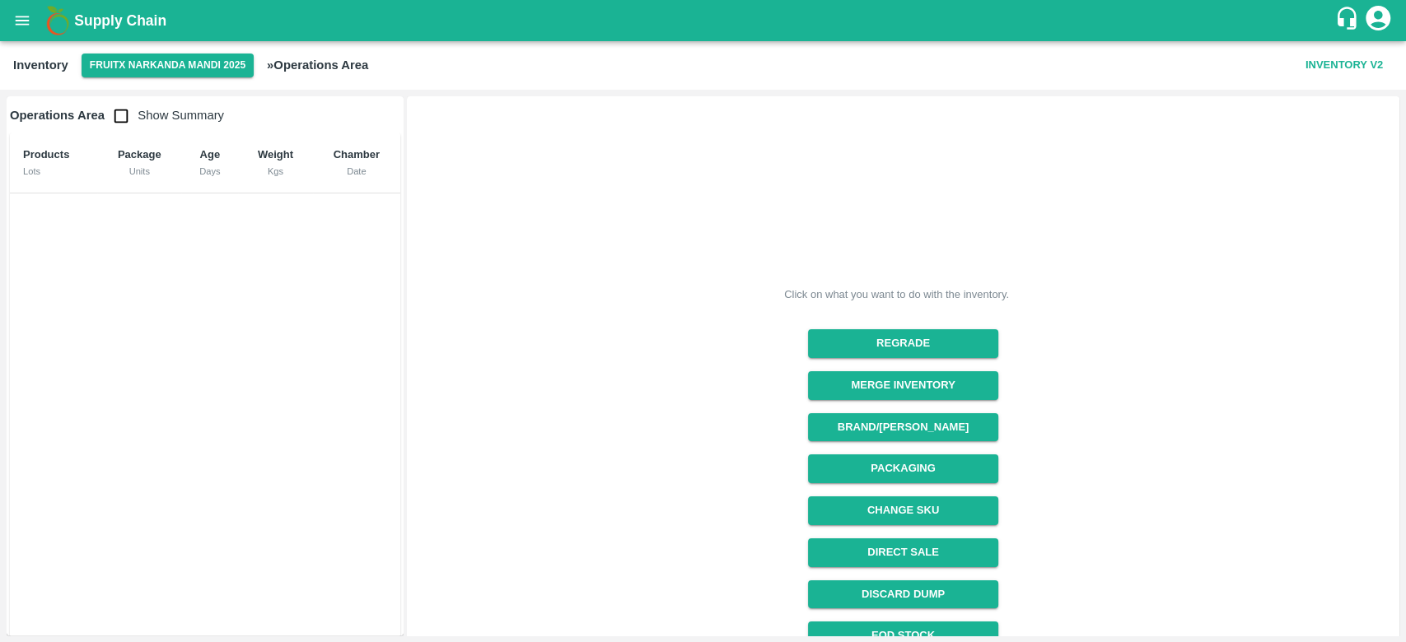
scroll to position [147, 0]
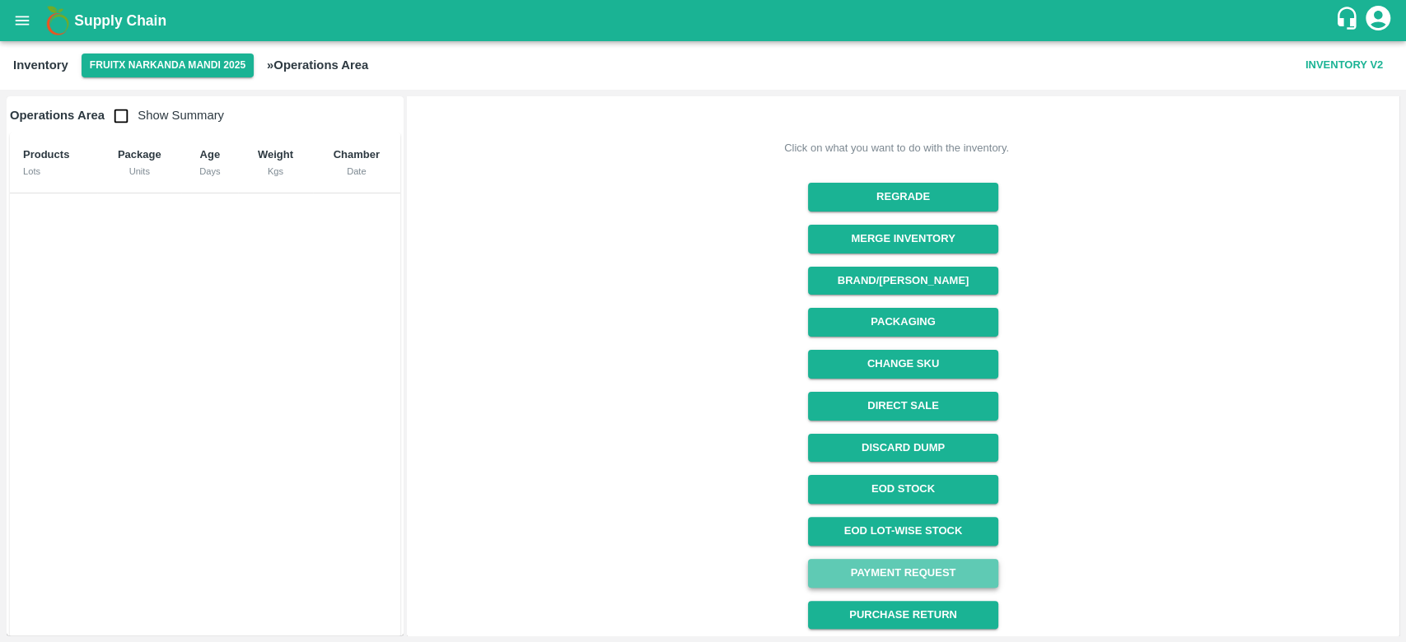
click at [921, 572] on link "Payment Request" at bounding box center [903, 573] width 190 height 29
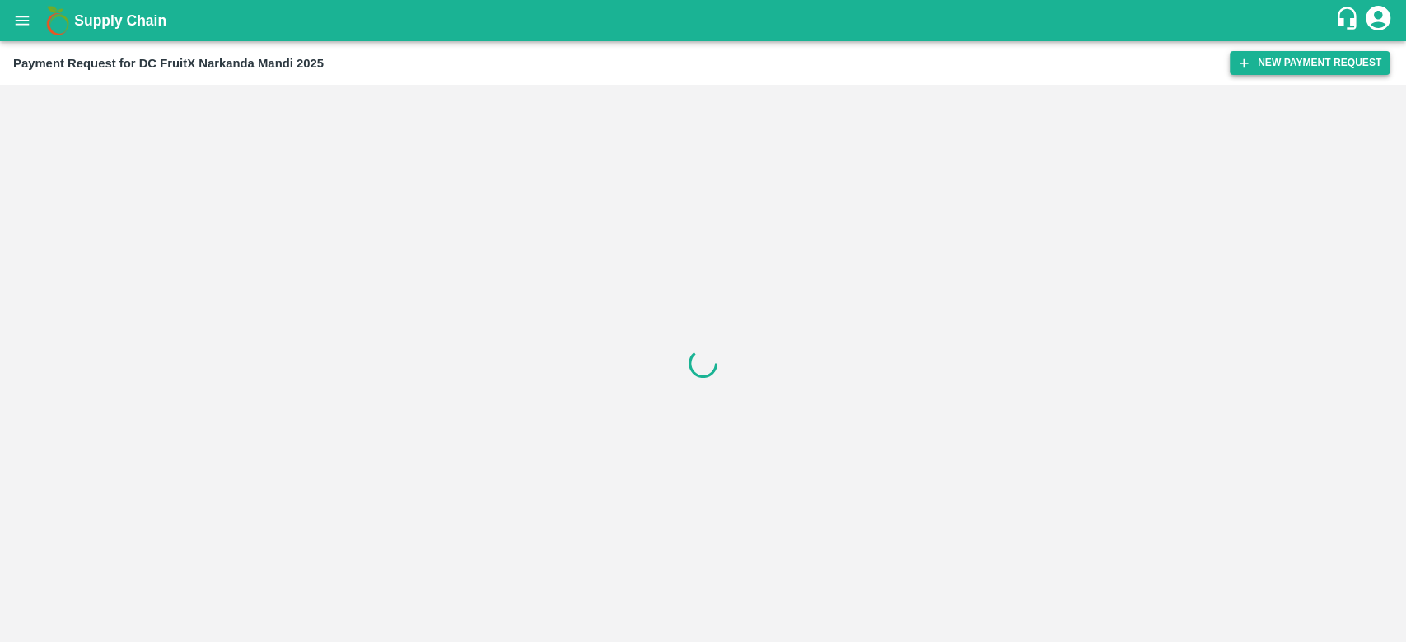
click at [1308, 66] on button "New Payment Request" at bounding box center [1309, 63] width 160 height 24
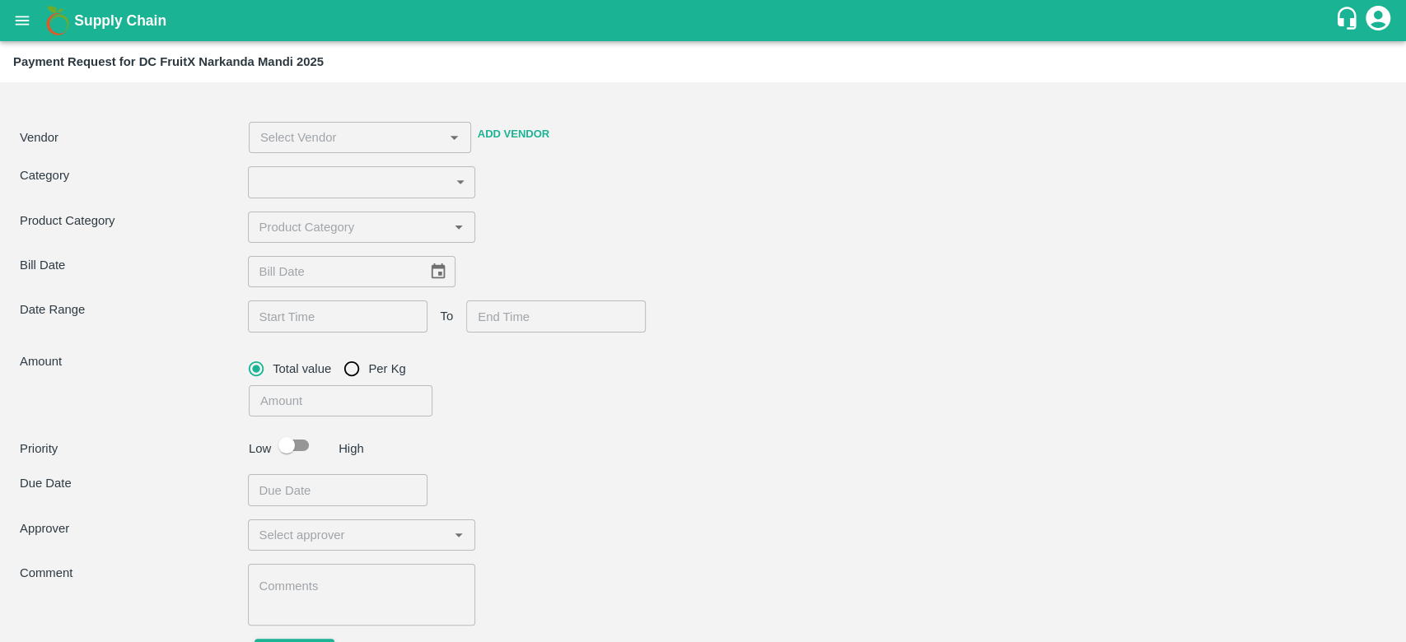
click at [571, 268] on div "​" at bounding box center [475, 271] width 455 height 31
click at [329, 144] on input "input" at bounding box center [336, 137] width 164 height 21
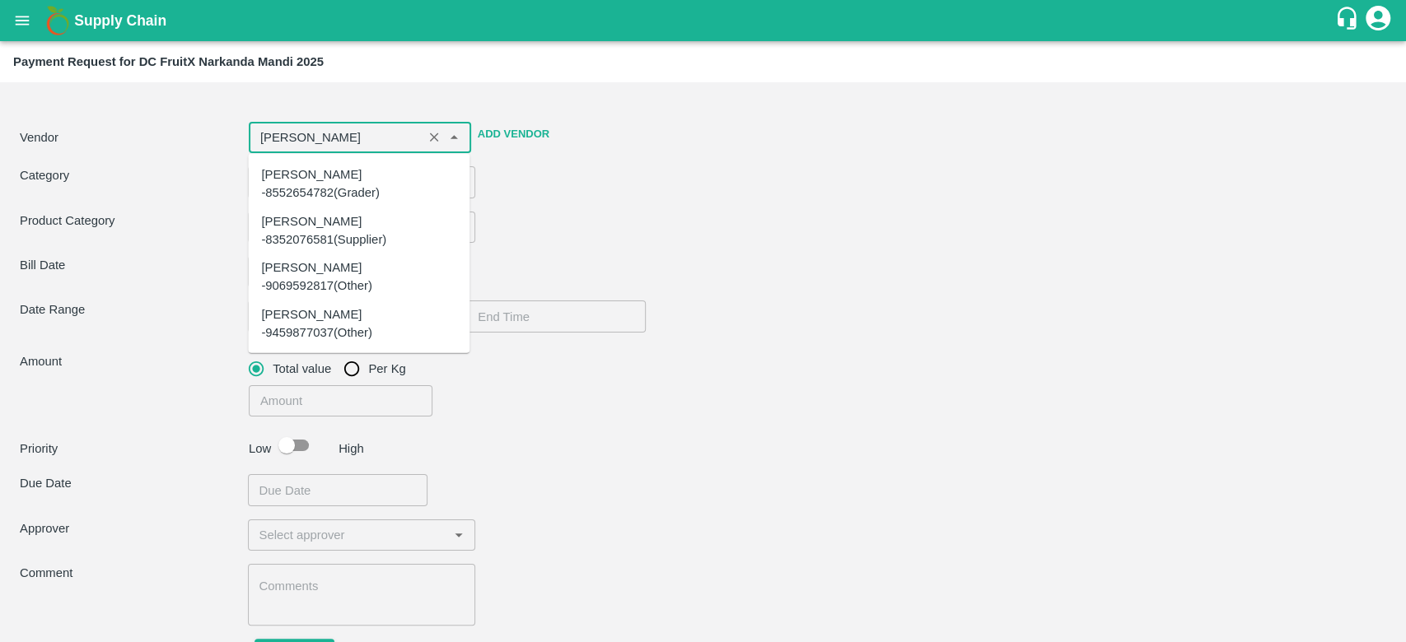
type input "[PERSON_NAME]"
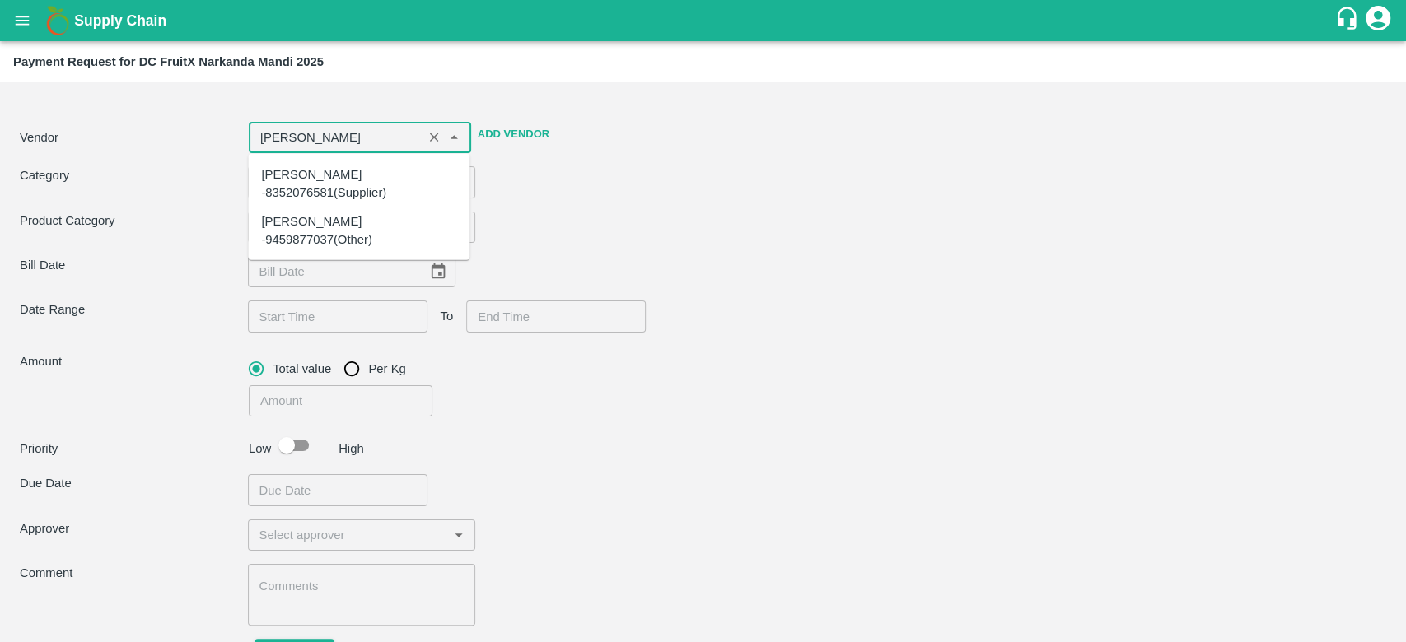
click at [354, 186] on div "[PERSON_NAME] -8352076581(Supplier)" at bounding box center [358, 184] width 195 height 37
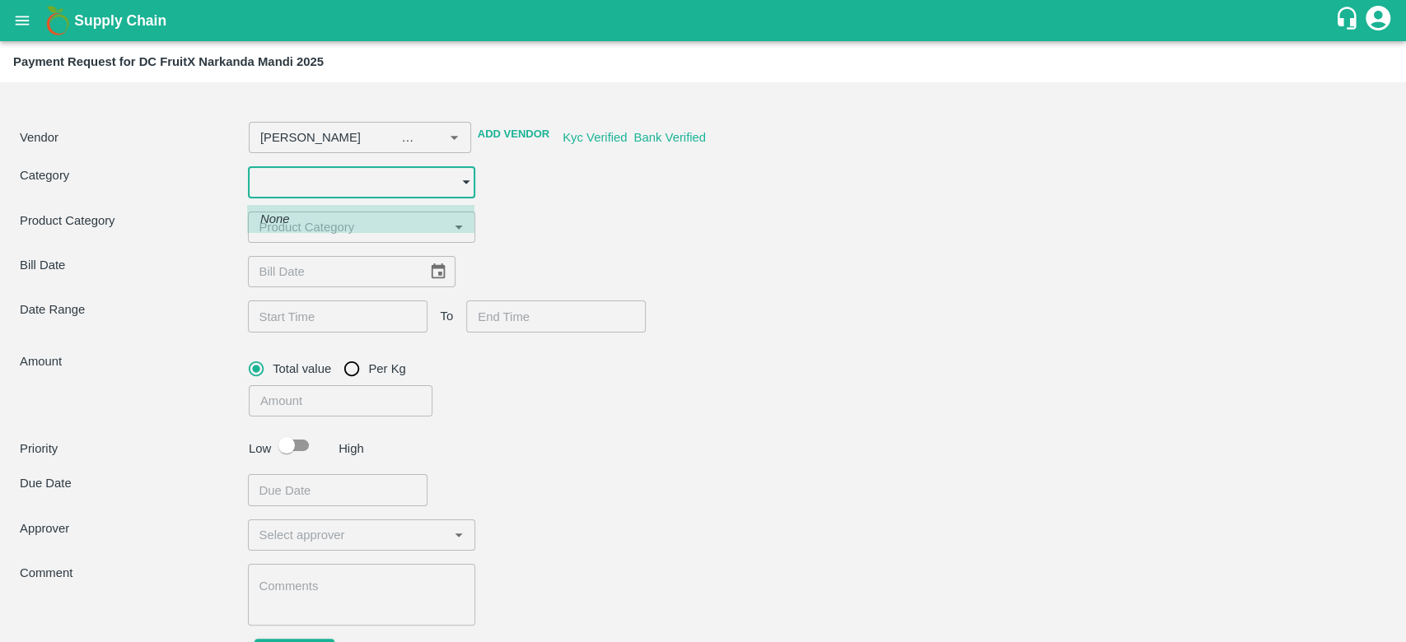
click at [427, 183] on body "Supply Chain Payment Request for DC FruitX Narkanda Mandi 2025 Vendor ​ Add Ven…" at bounding box center [703, 321] width 1406 height 642
click at [356, 218] on li "None" at bounding box center [360, 219] width 227 height 28
click at [463, 183] on body "Supply Chain Payment Request for DC FruitX Narkanda Mandi 2025 Vendor ​ Add Ven…" at bounding box center [703, 321] width 1406 height 642
click at [375, 212] on li "None" at bounding box center [360, 219] width 227 height 28
click at [450, 222] on icon "Open" at bounding box center [459, 227] width 18 height 18
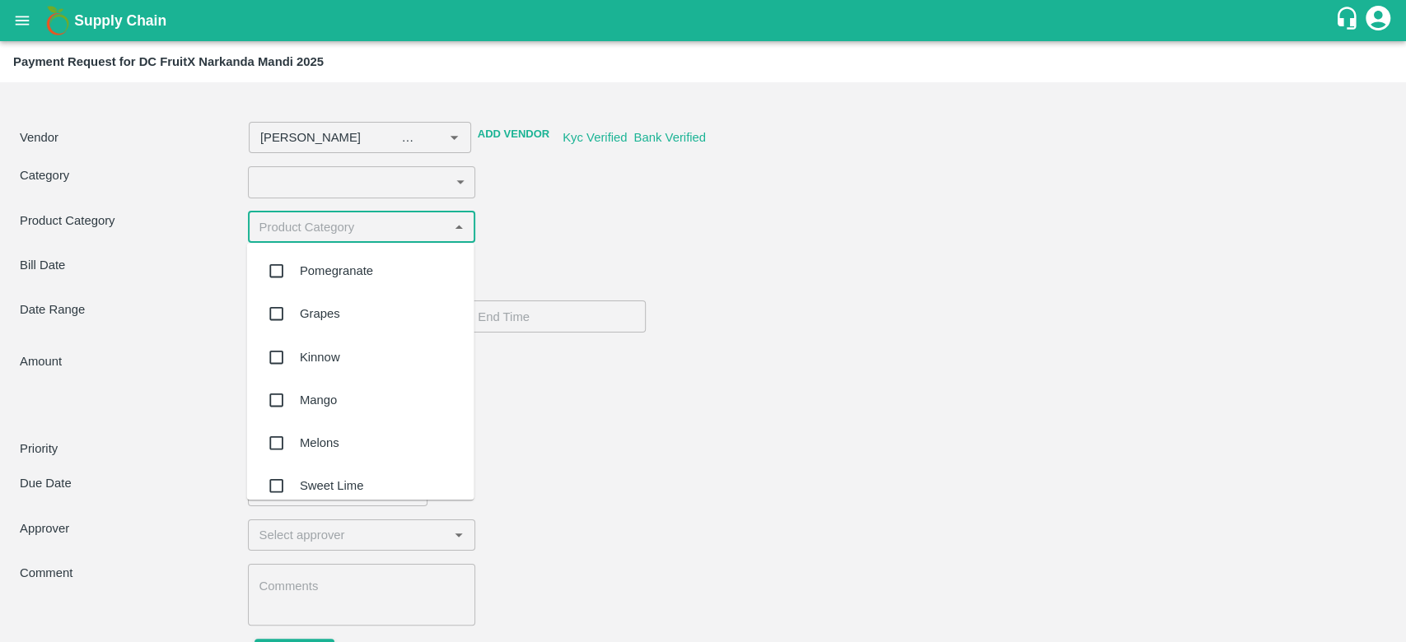
type input "[PERSON_NAME] -8352076581(Supplier)"
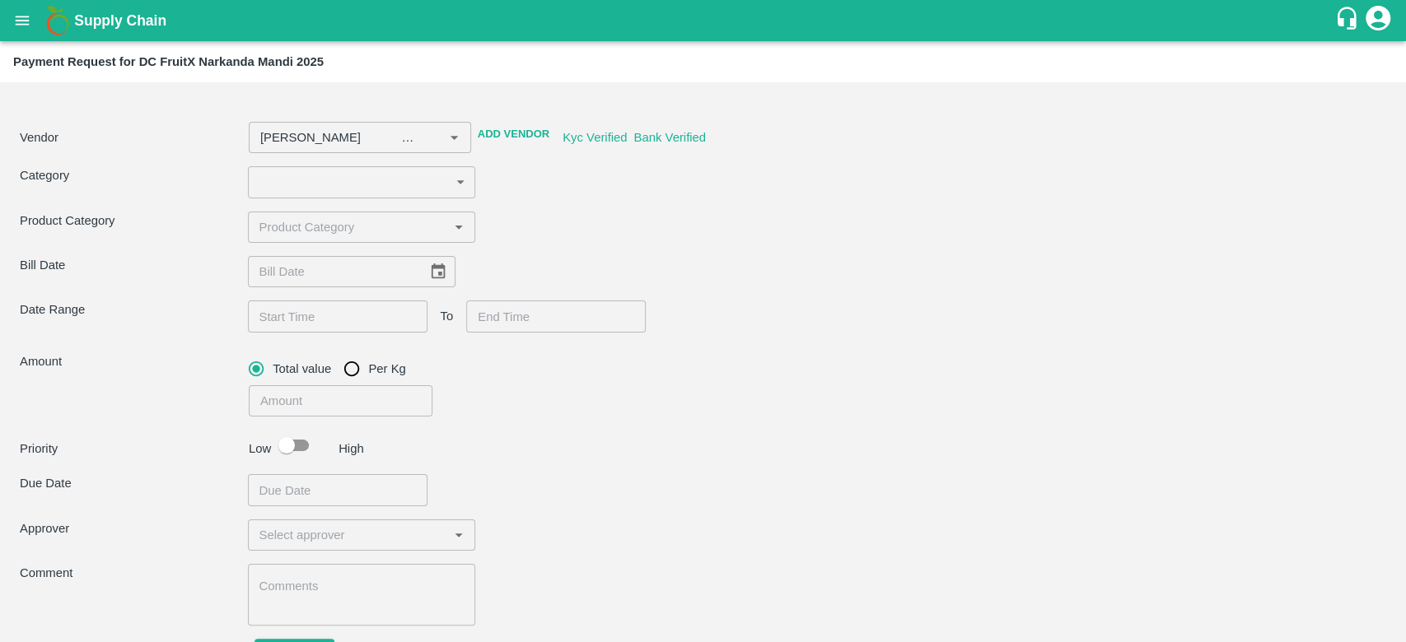
click at [566, 149] on div "Vendor ​ Add Vendor Kyc Verified Bank Verified" at bounding box center [699, 134] width 1373 height 38
click at [455, 221] on icon "Open" at bounding box center [459, 227] width 18 height 18
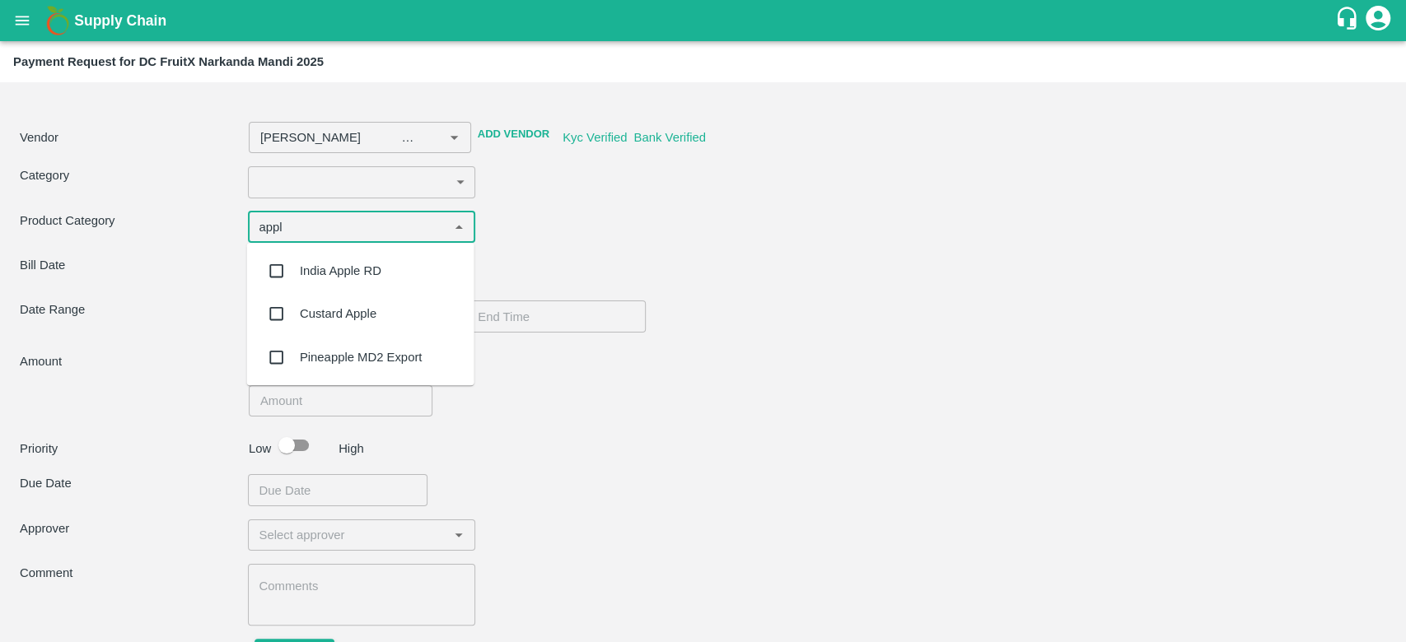
type input "appl"
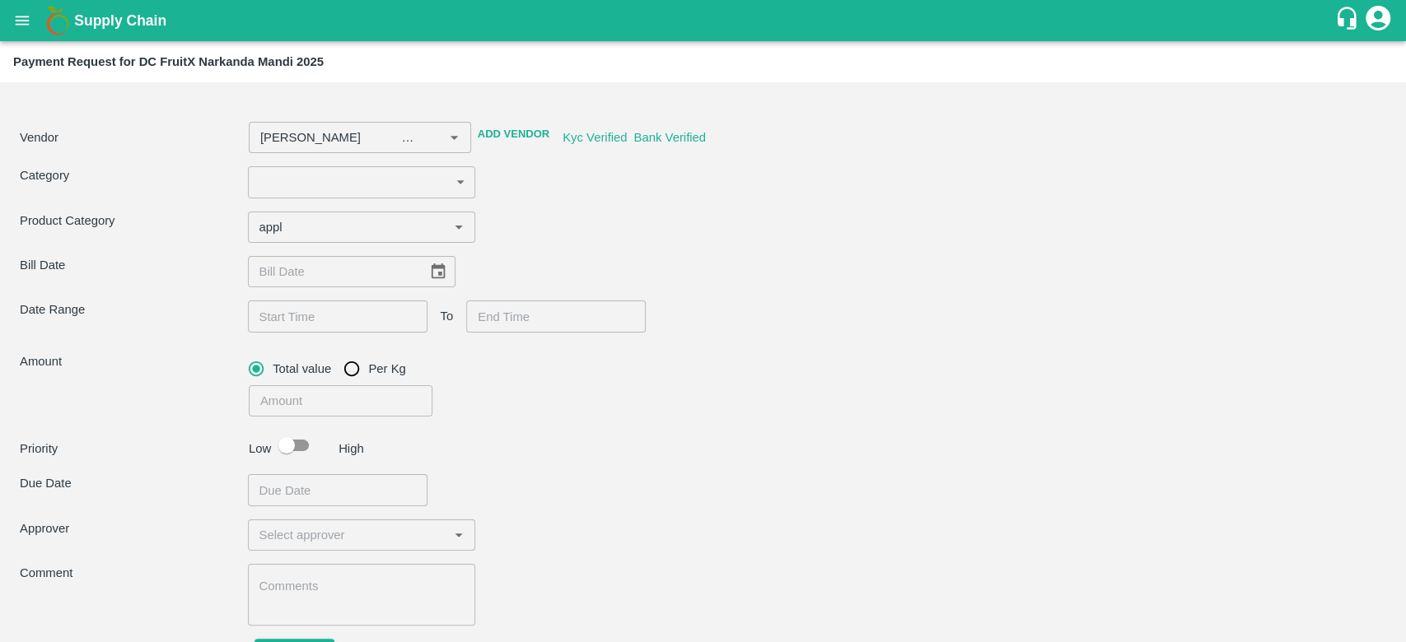
type input "[PERSON_NAME] -8352076581(Supplier)"
